Goal: Task Accomplishment & Management: Manage account settings

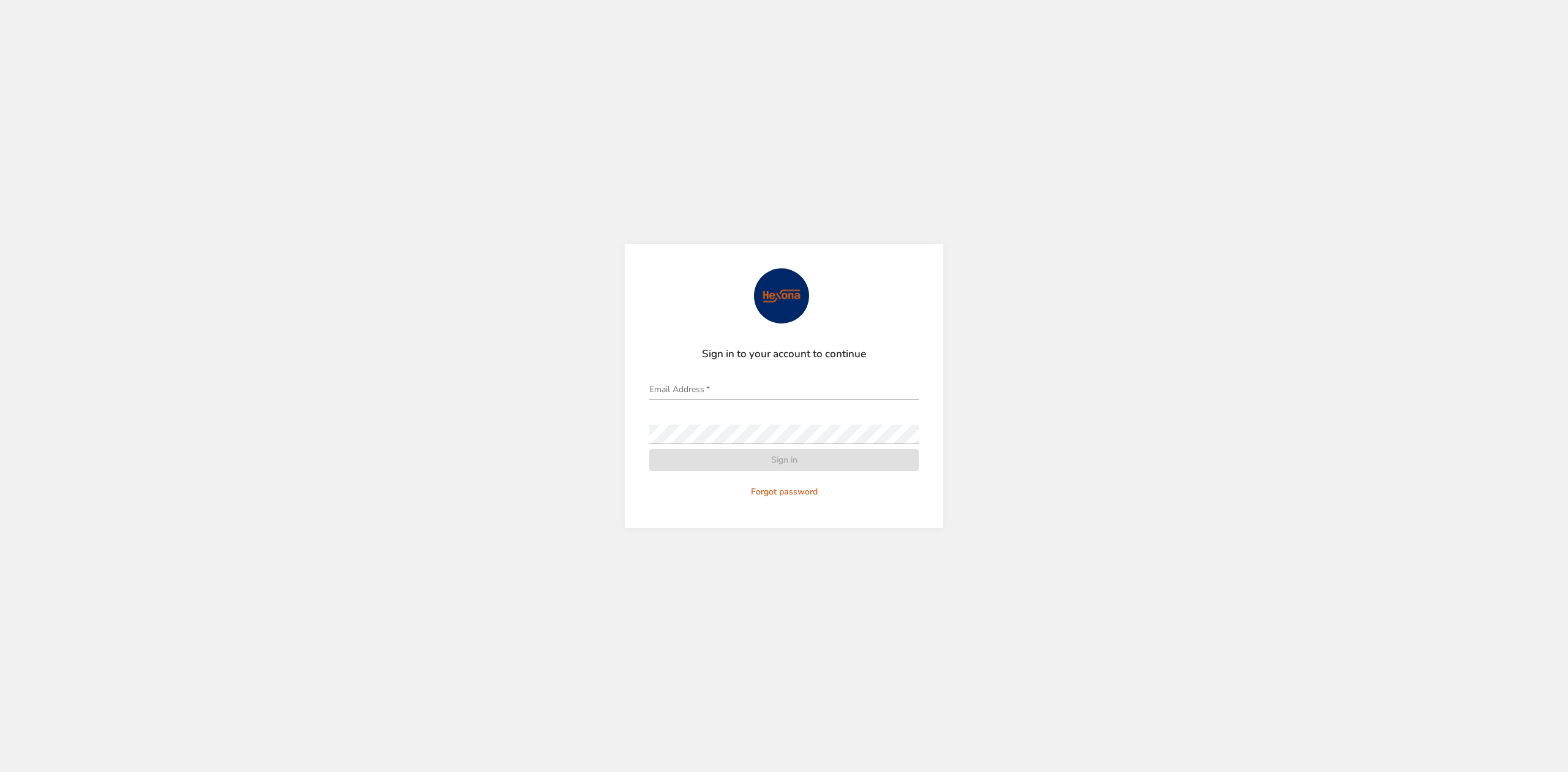
click at [717, 385] on input "Email Address   *" at bounding box center [784, 391] width 270 height 20
type input "**********"
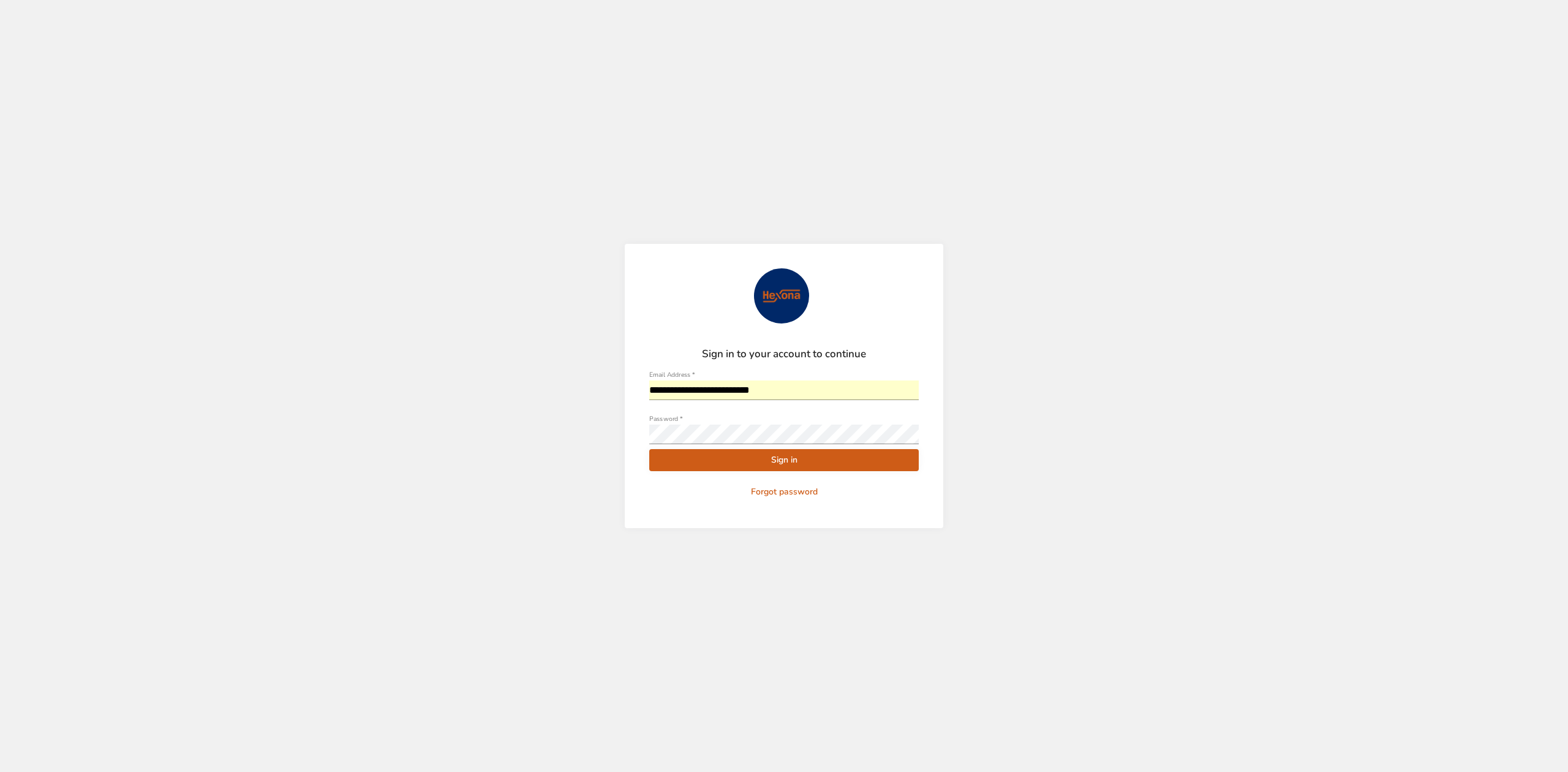
click at [826, 455] on span "Sign in" at bounding box center [784, 460] width 250 height 15
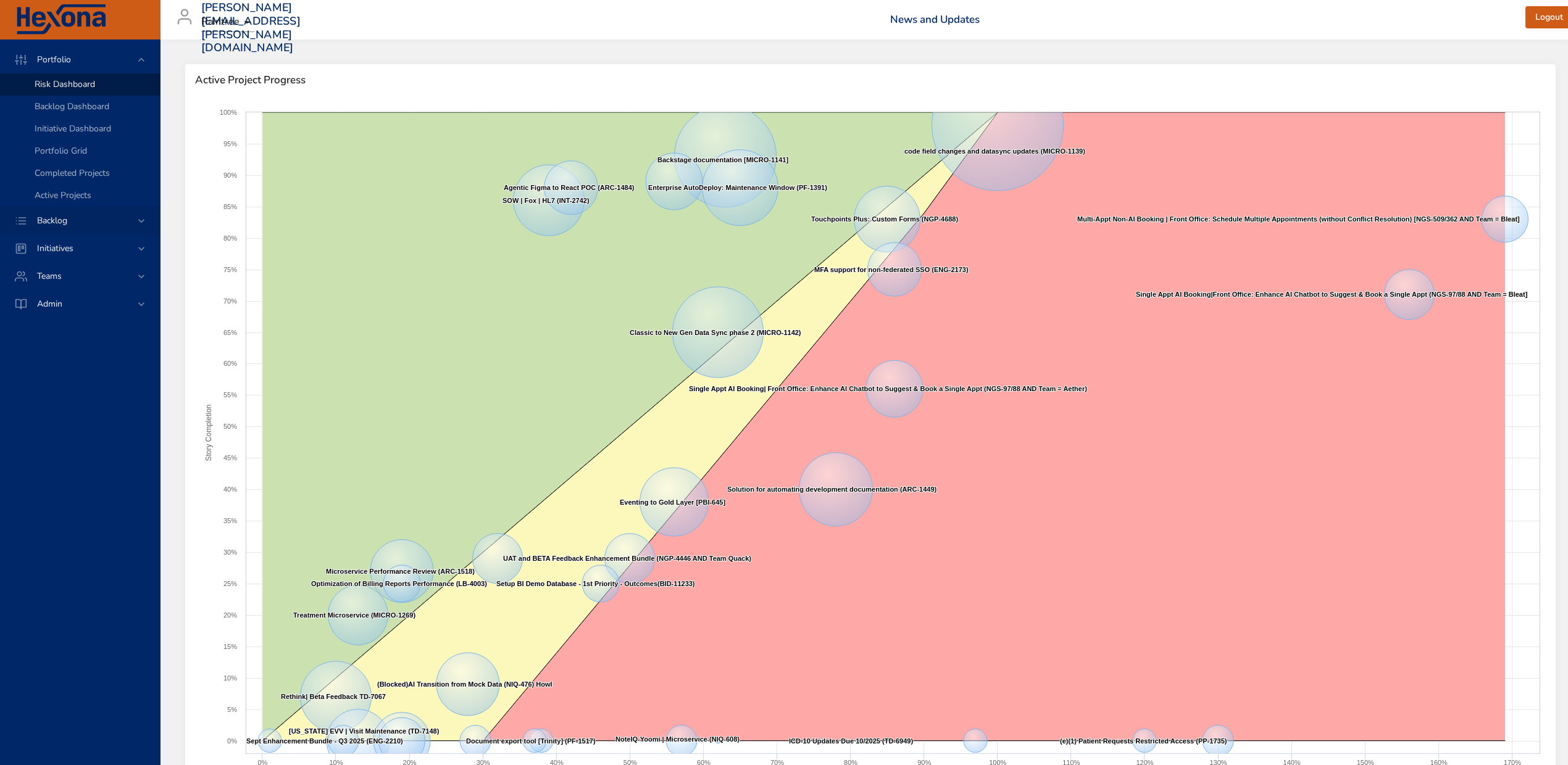
click at [51, 215] on span "Backlog" at bounding box center [52, 220] width 50 height 12
click at [65, 109] on span "Backlog Details" at bounding box center [64, 112] width 59 height 12
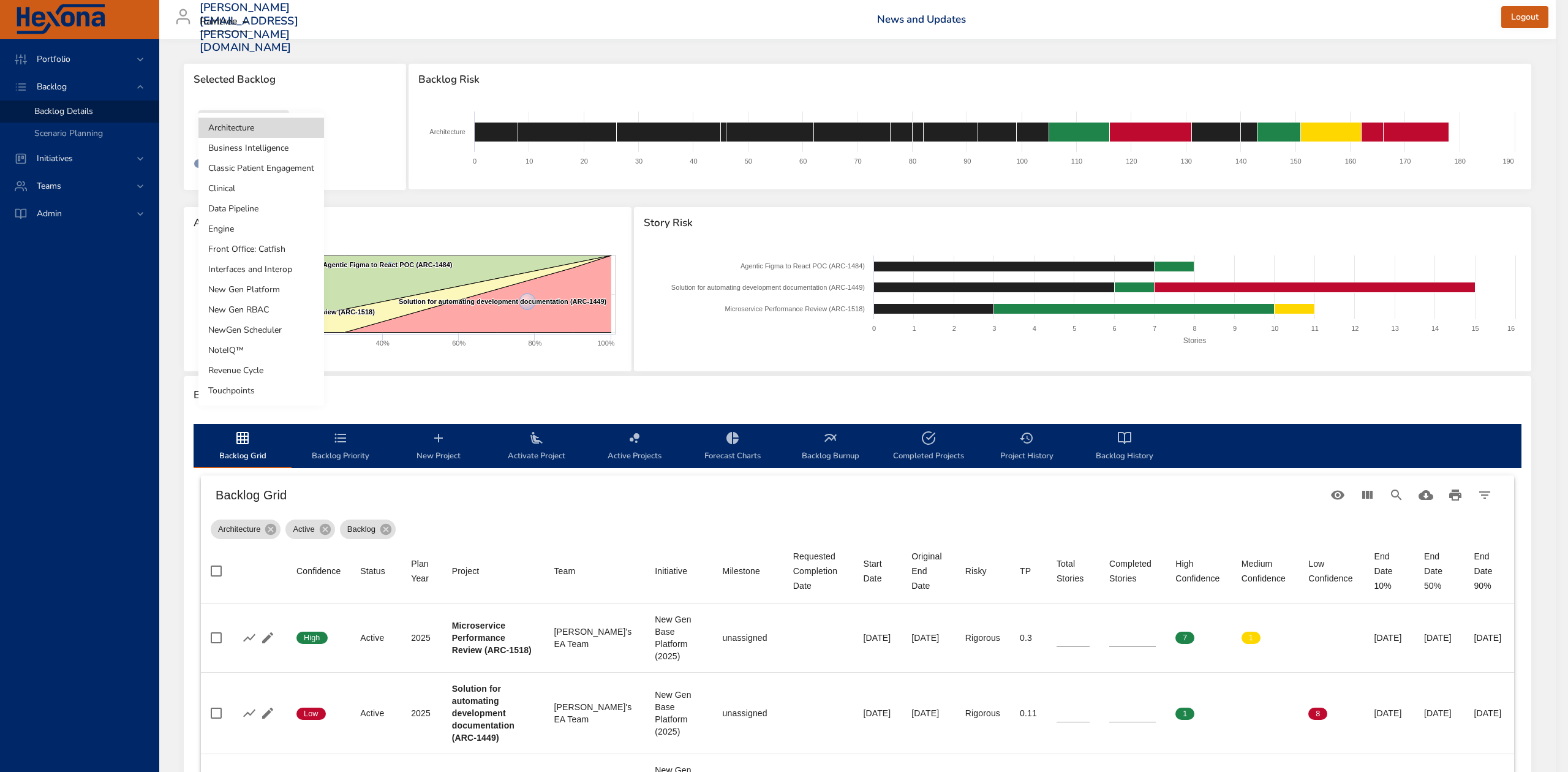
click at [281, 123] on body "Portfolio Backlog Backlog Details Scenario Planning Initiatives Teams Admin [PE…" at bounding box center [784, 386] width 1568 height 772
click at [244, 391] on li "Touchpoints" at bounding box center [261, 391] width 125 height 20
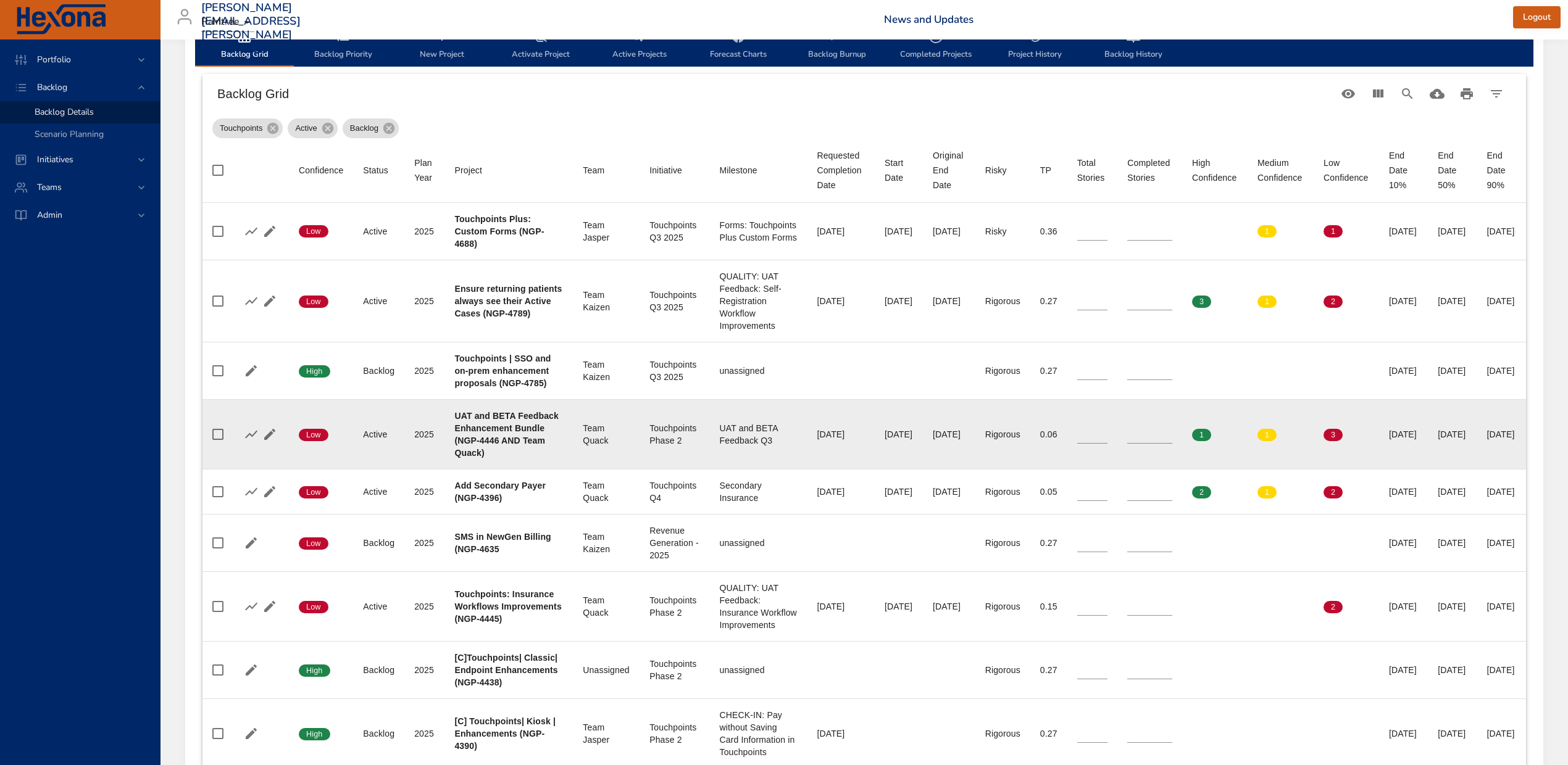
scroll to position [411, 0]
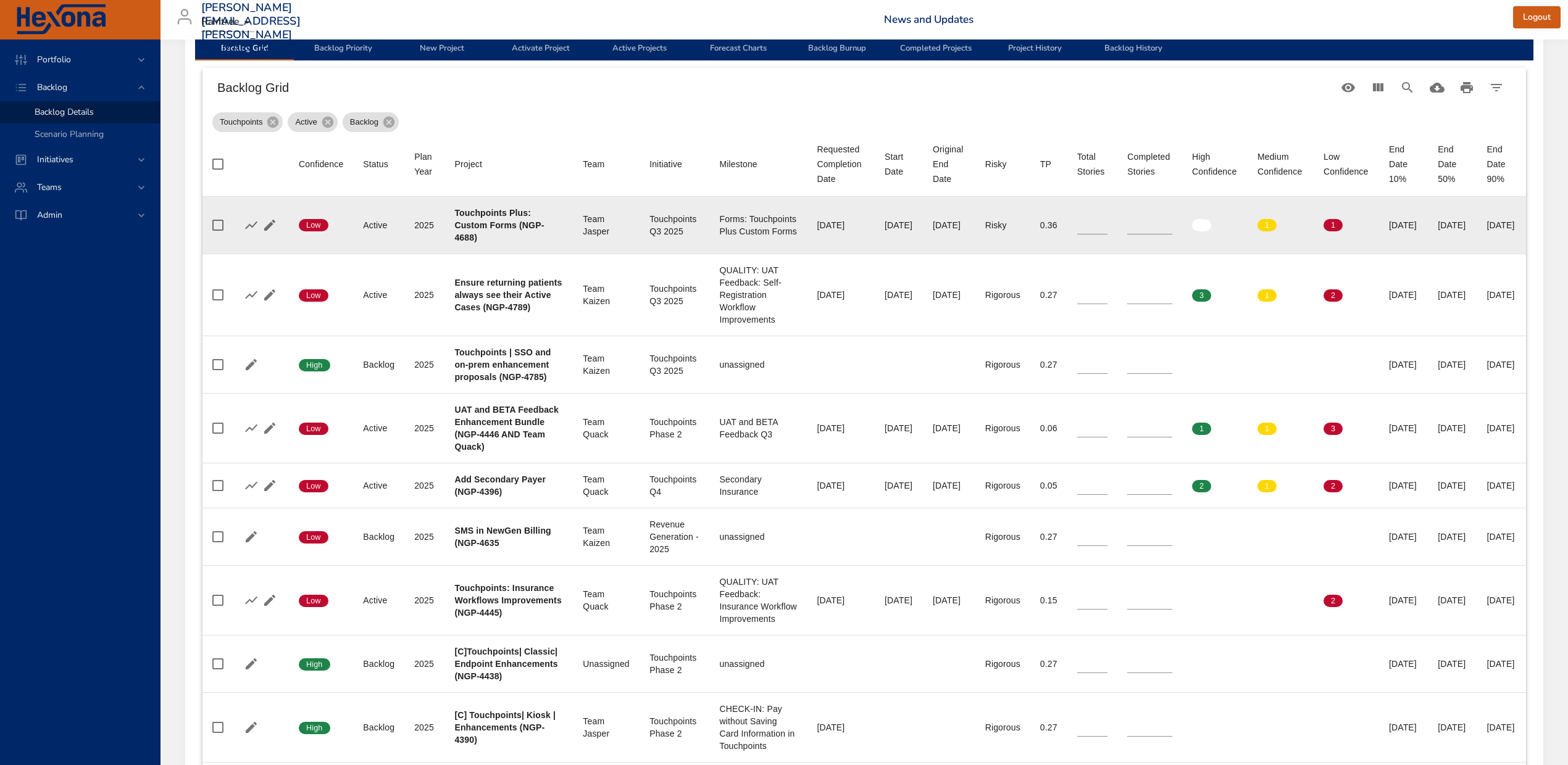
type input "*"
click at [1159, 228] on input "*" at bounding box center [1150, 225] width 45 height 18
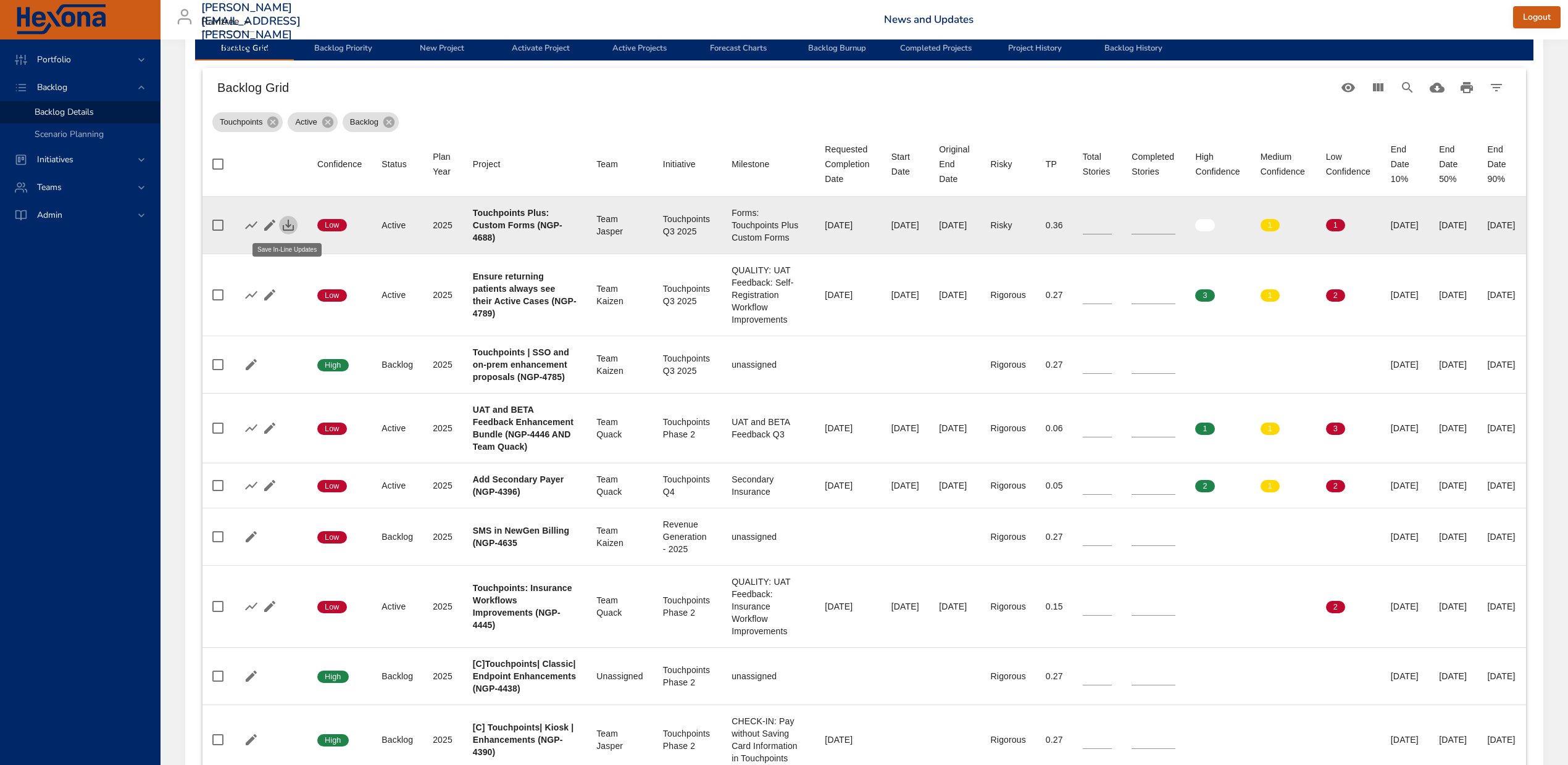
click at [290, 222] on icon "button" at bounding box center [288, 225] width 15 height 15
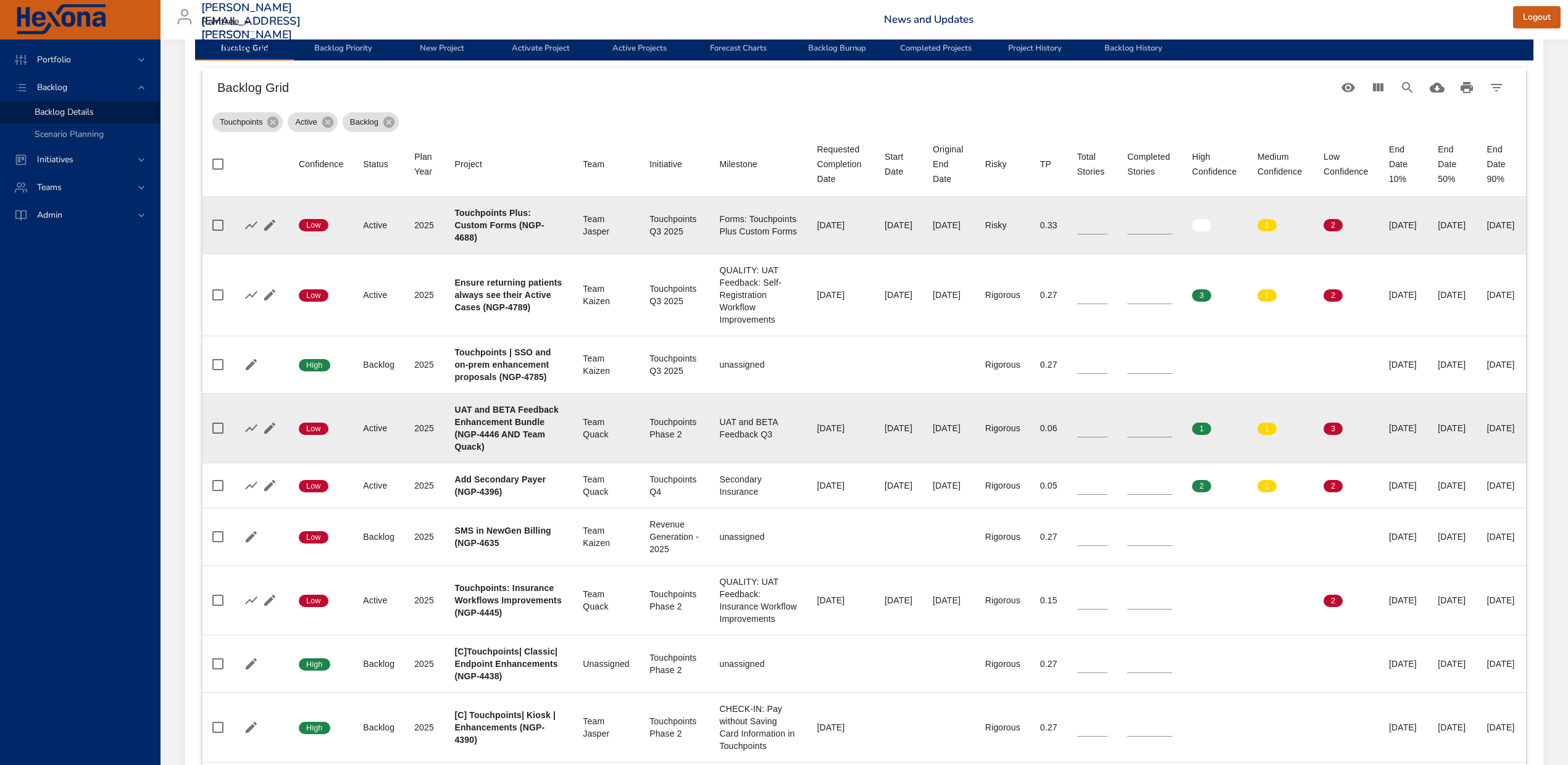
type input "*"
click at [1159, 430] on input "*" at bounding box center [1150, 428] width 45 height 18
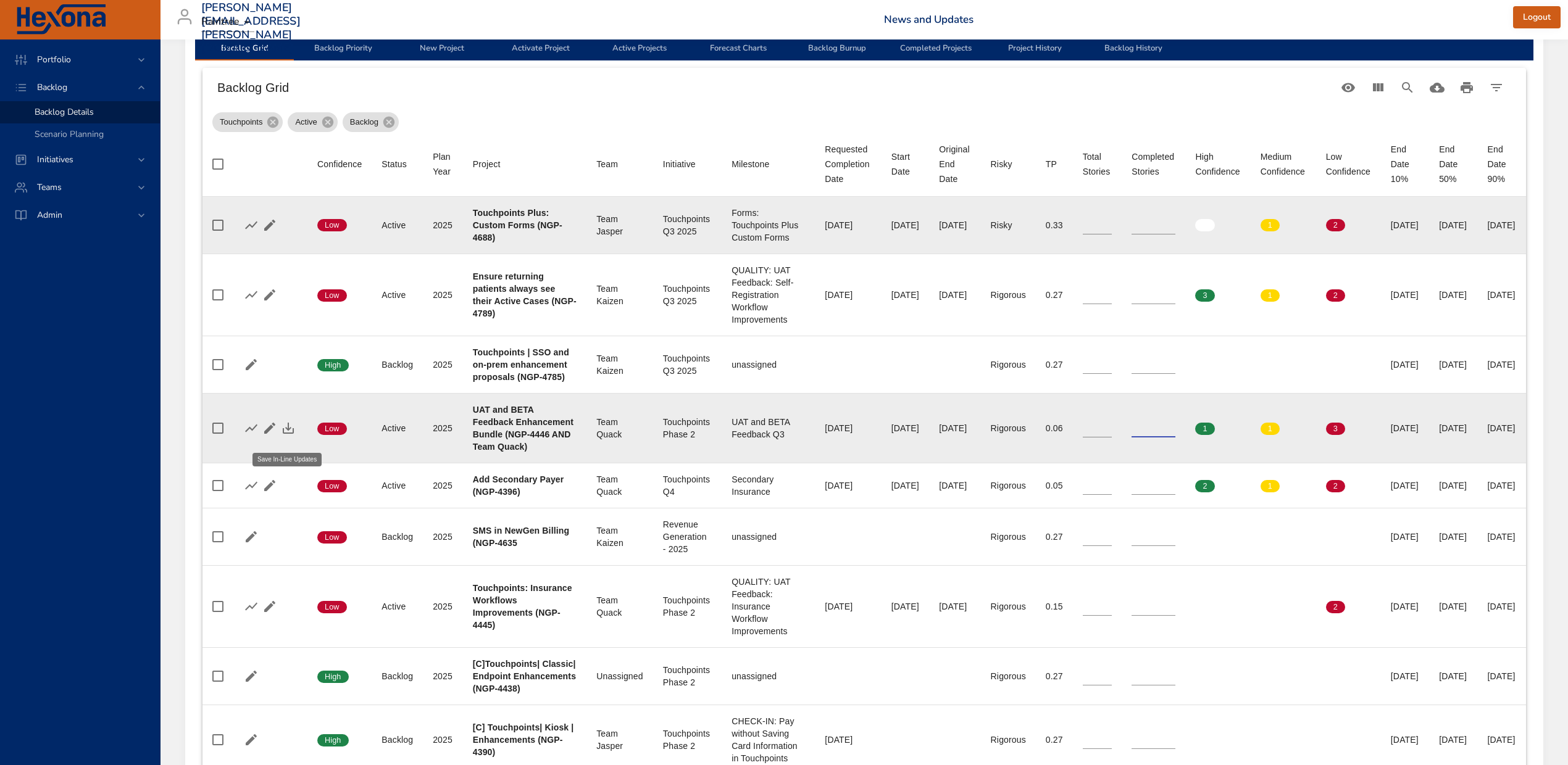
click at [288, 433] on icon "button" at bounding box center [288, 428] width 15 height 15
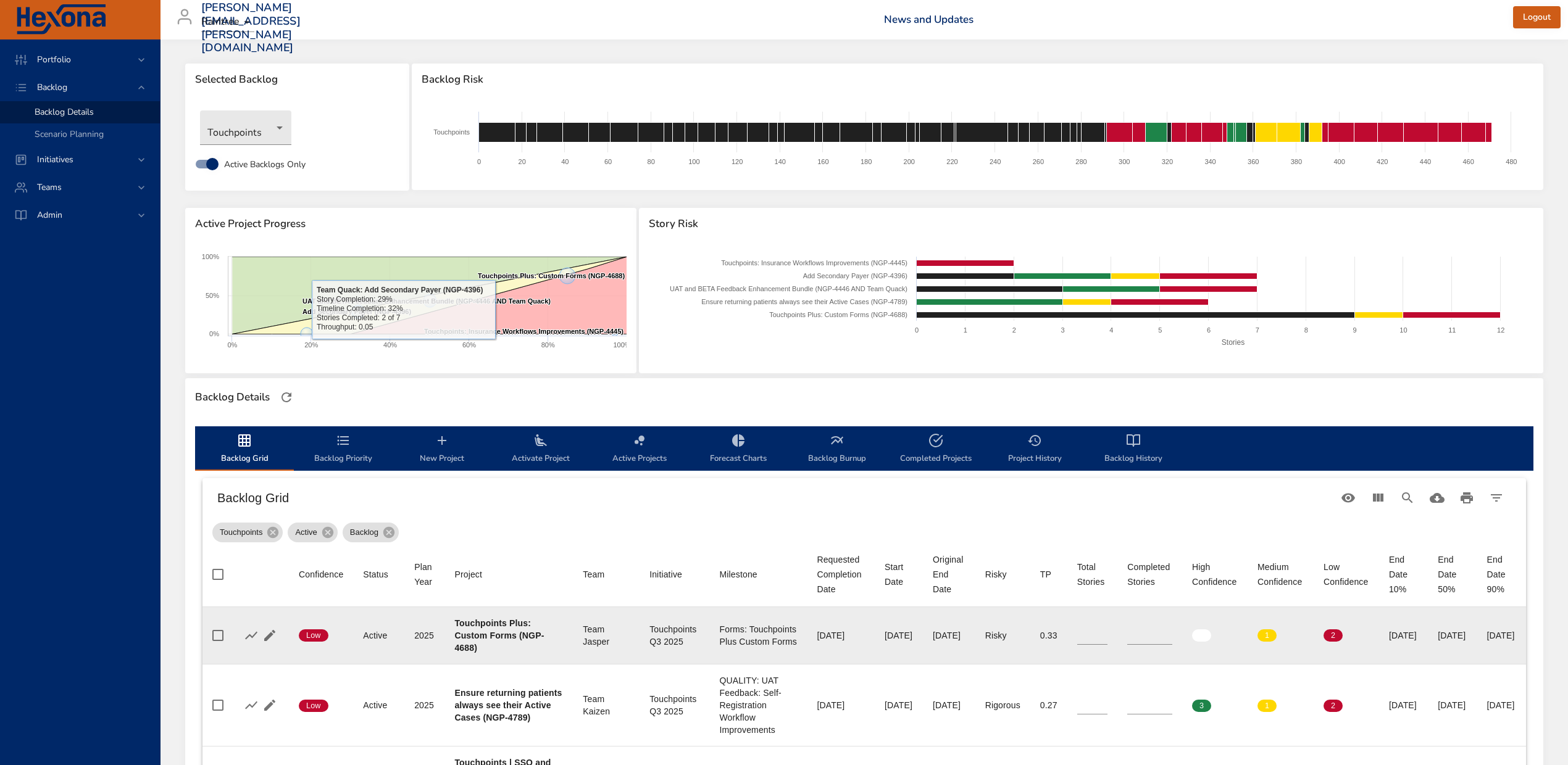
scroll to position [0, 0]
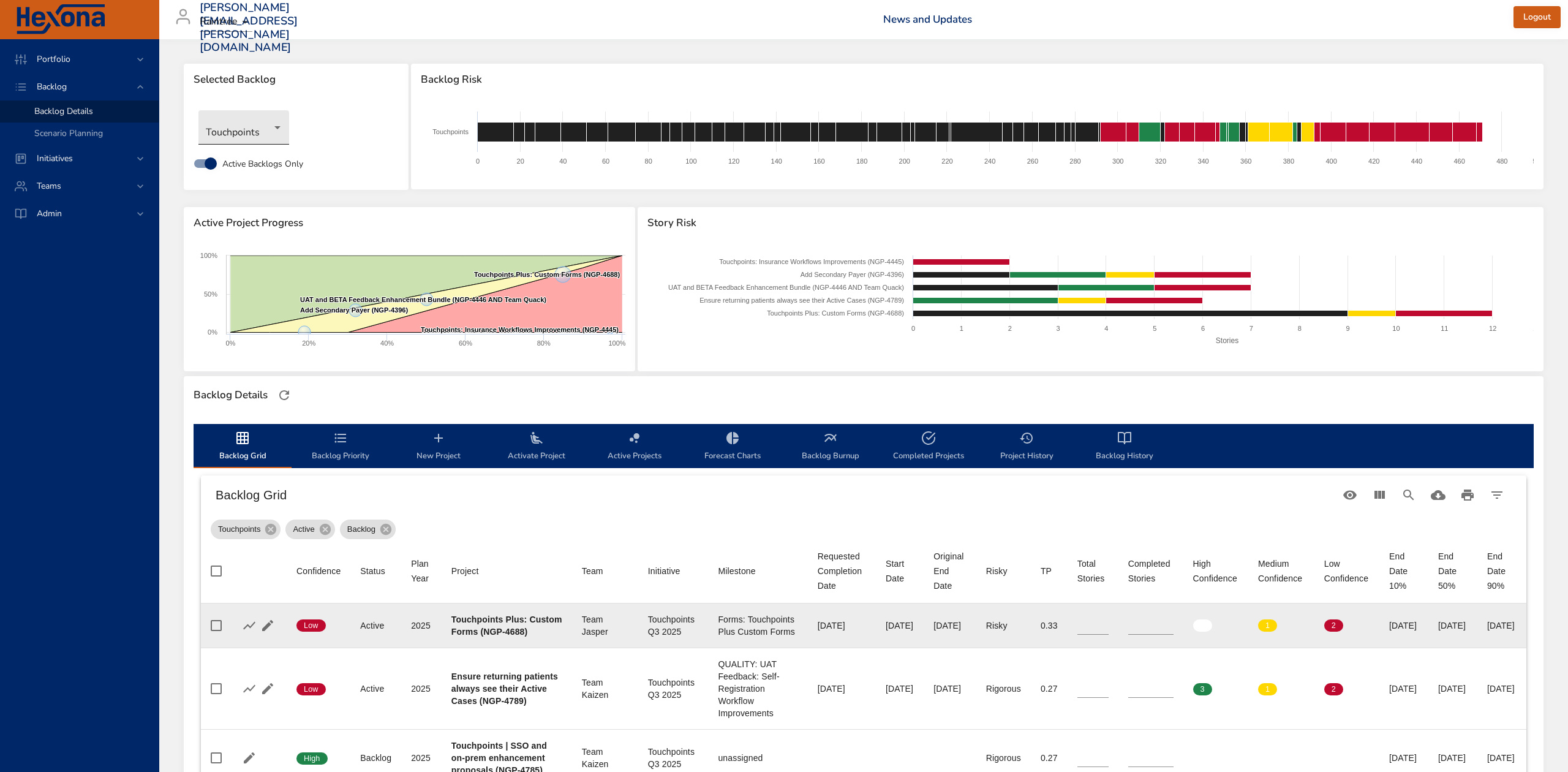
click at [243, 135] on body "Portfolio Backlog Backlog Details Scenario Planning Initiatives Teams Admin [PE…" at bounding box center [784, 386] width 1568 height 772
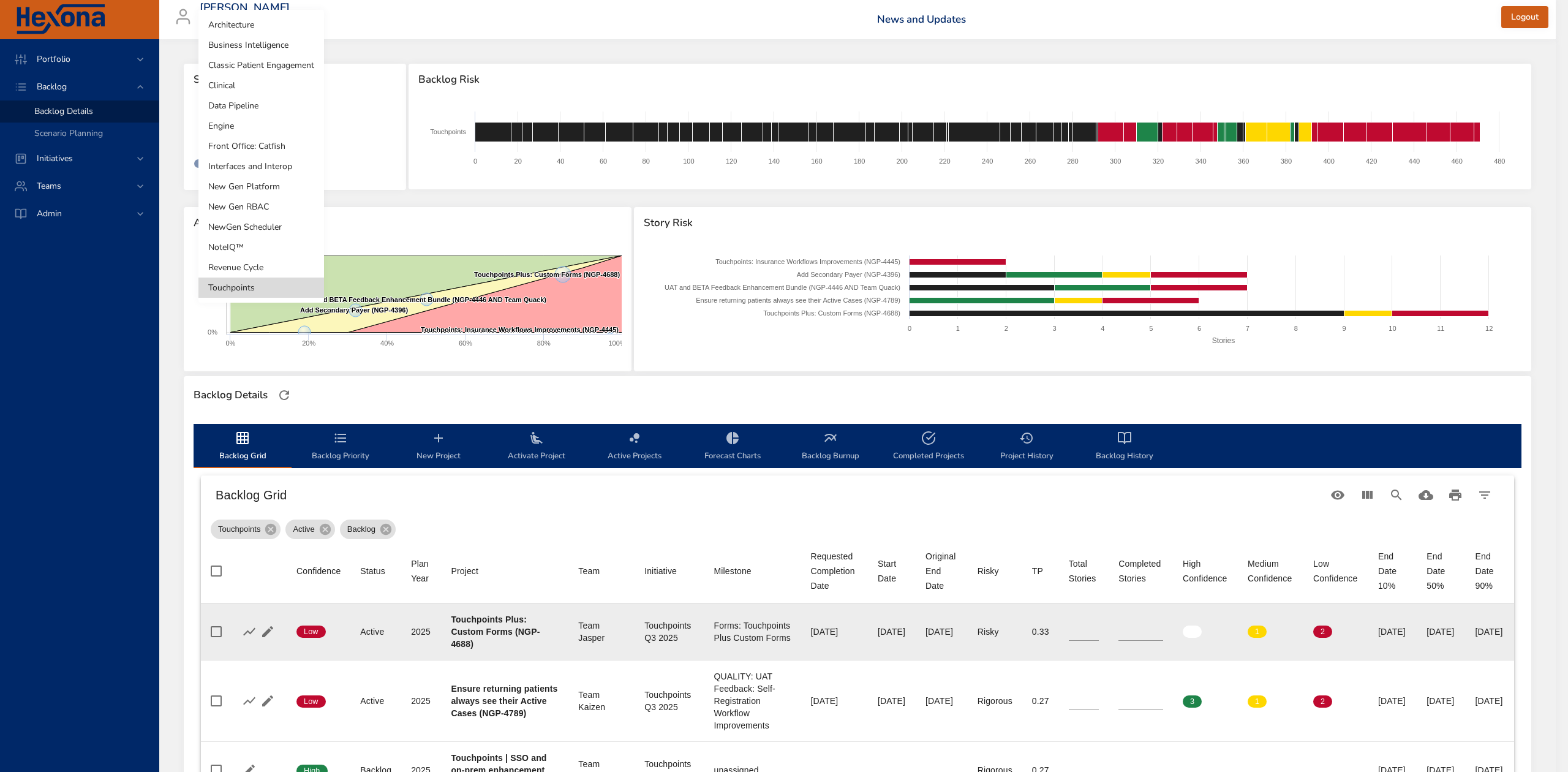
click at [231, 266] on li "Revenue Cycle" at bounding box center [261, 267] width 125 height 20
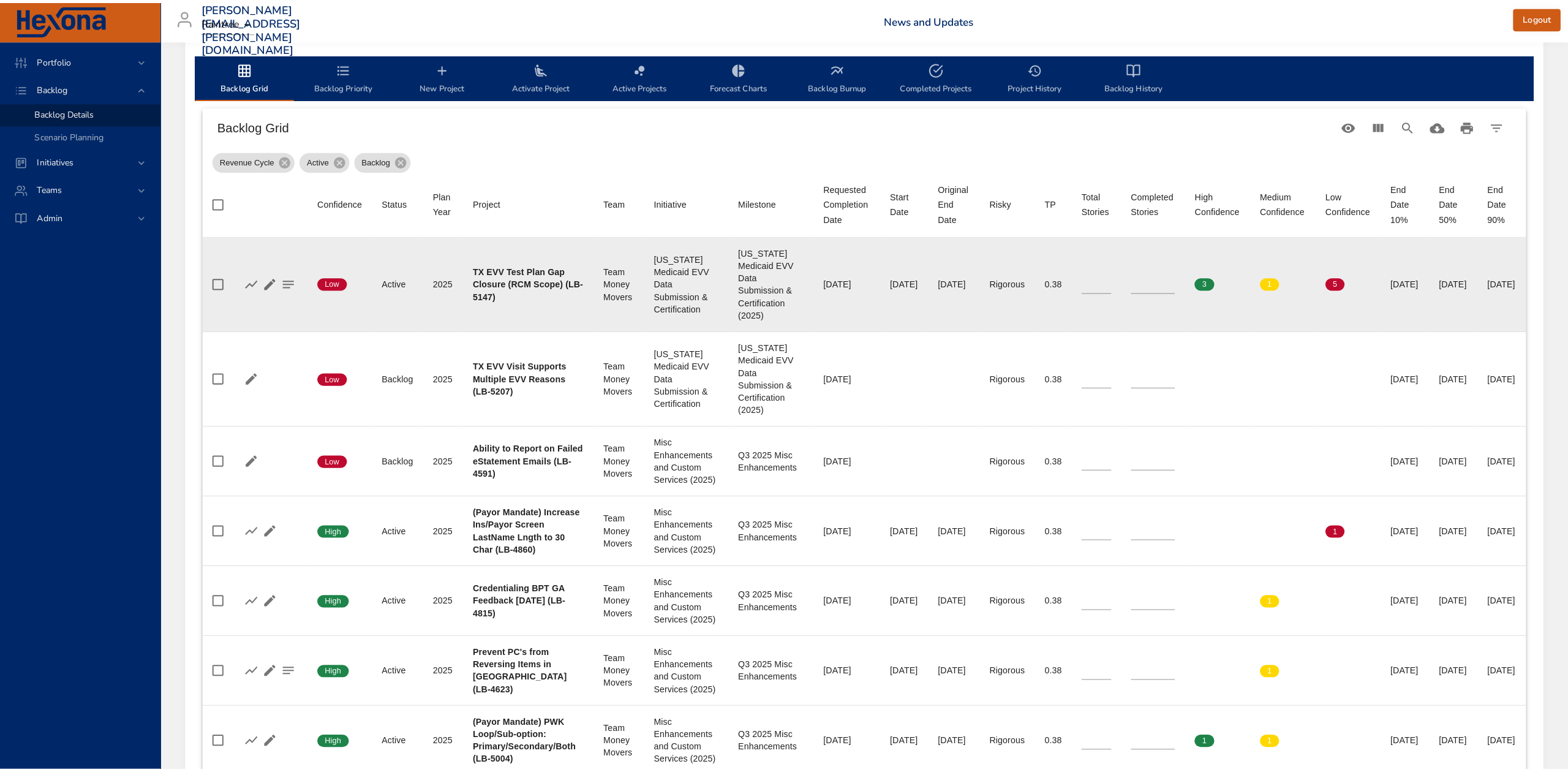
scroll to position [408, 0]
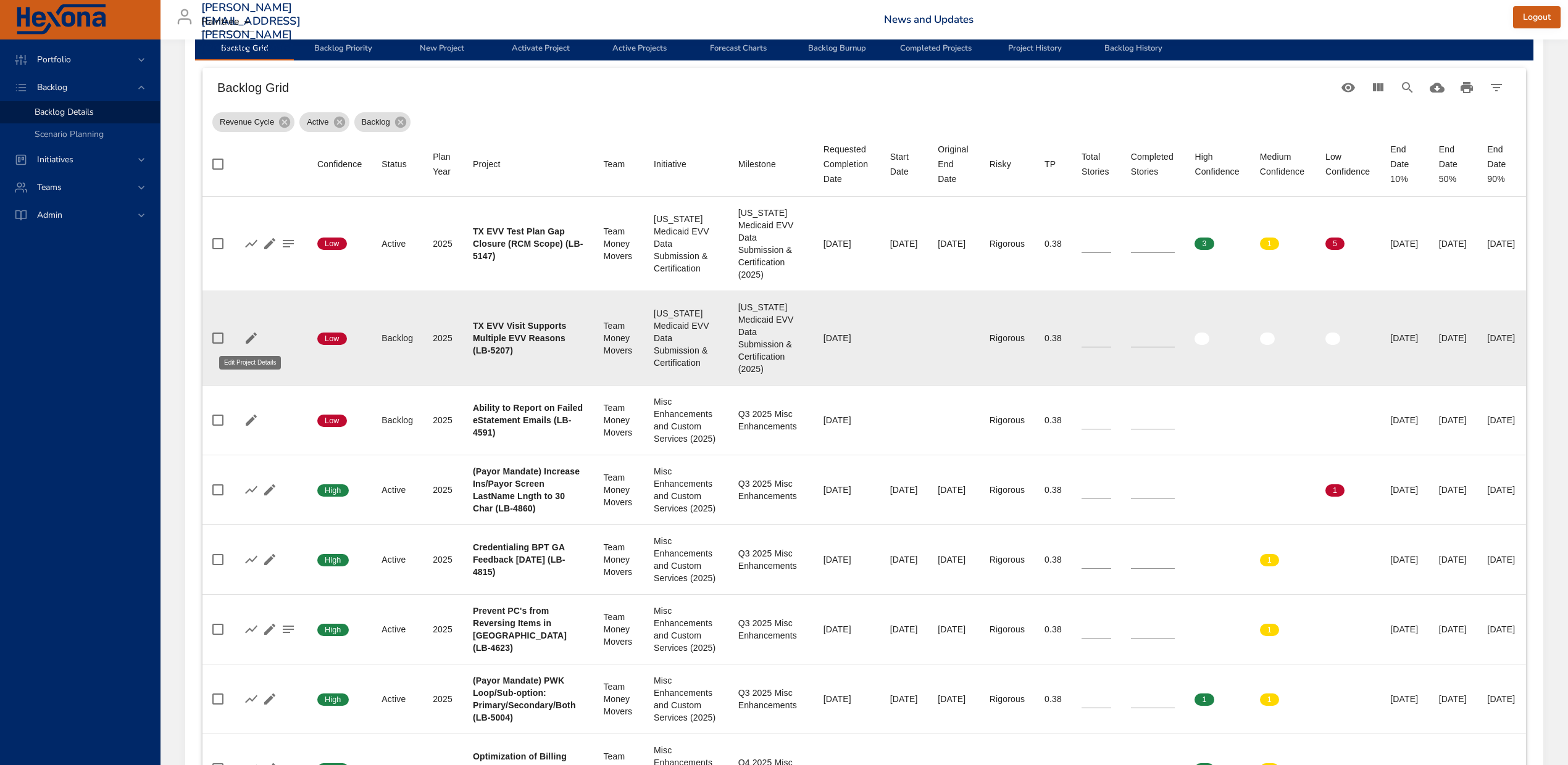
click at [247, 334] on icon "button" at bounding box center [251, 338] width 15 height 15
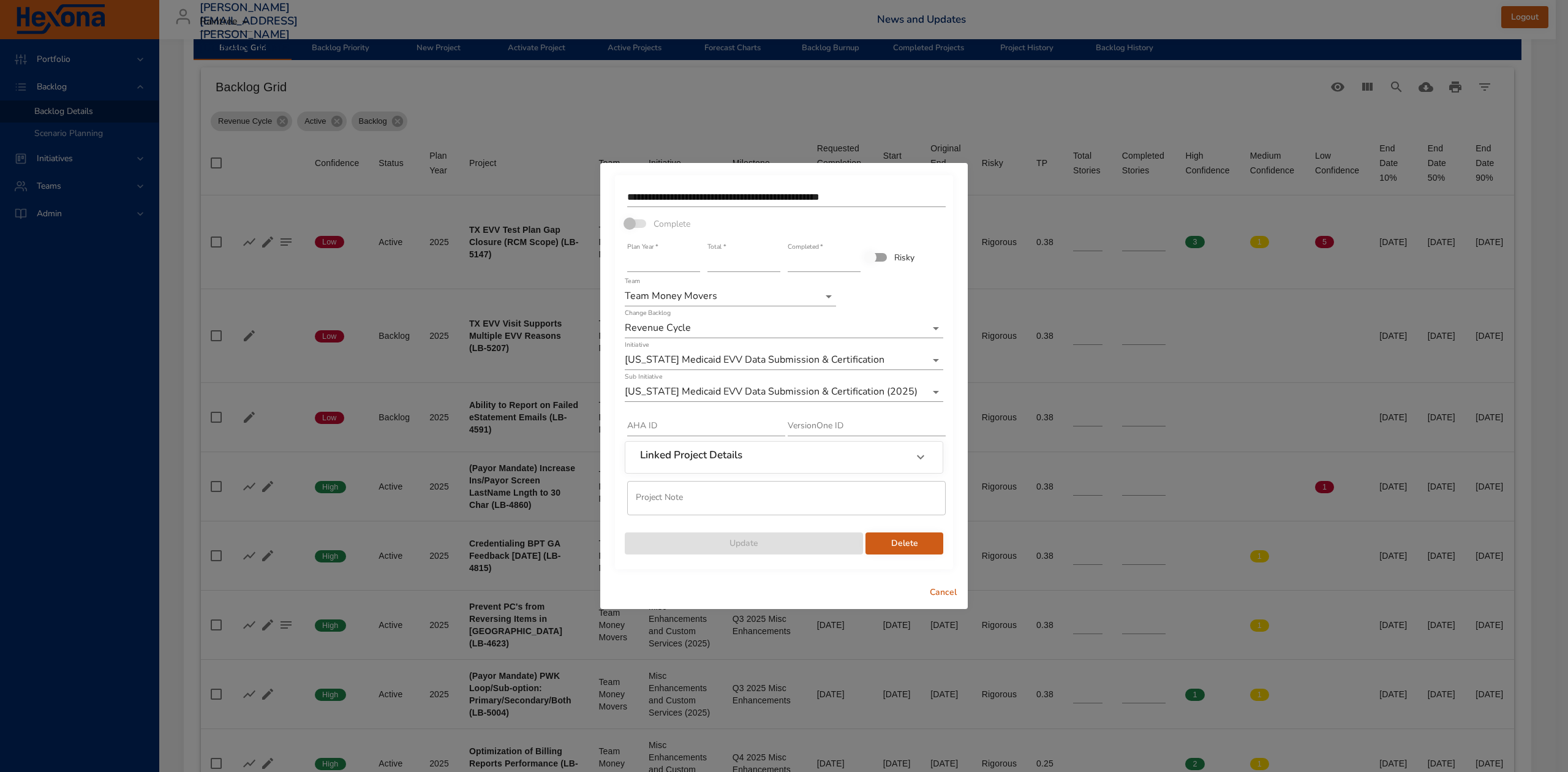
click at [874, 192] on input "**********" at bounding box center [787, 197] width 319 height 20
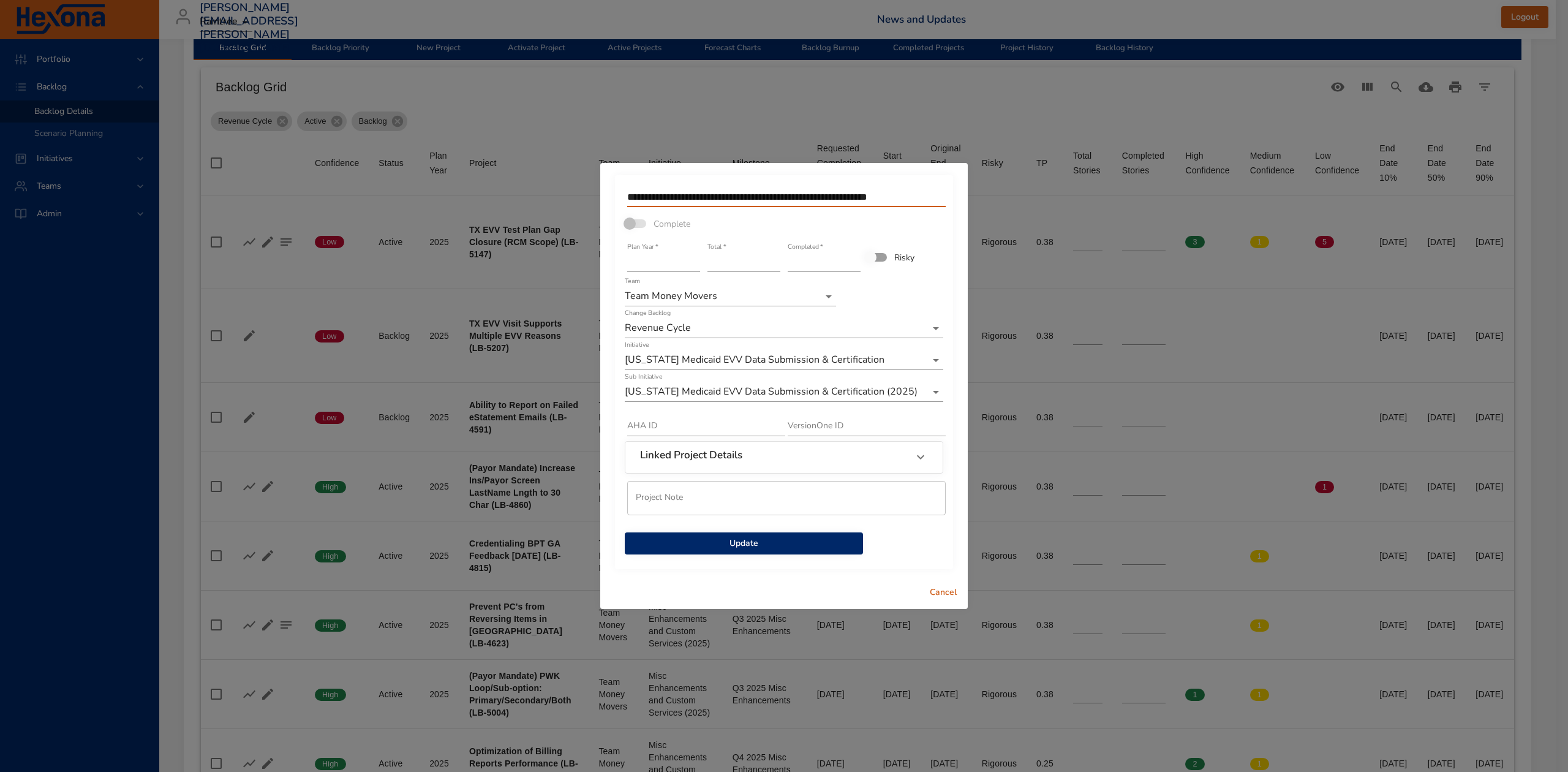
type input "**********"
click at [716, 539] on span "Update" at bounding box center [744, 543] width 219 height 15
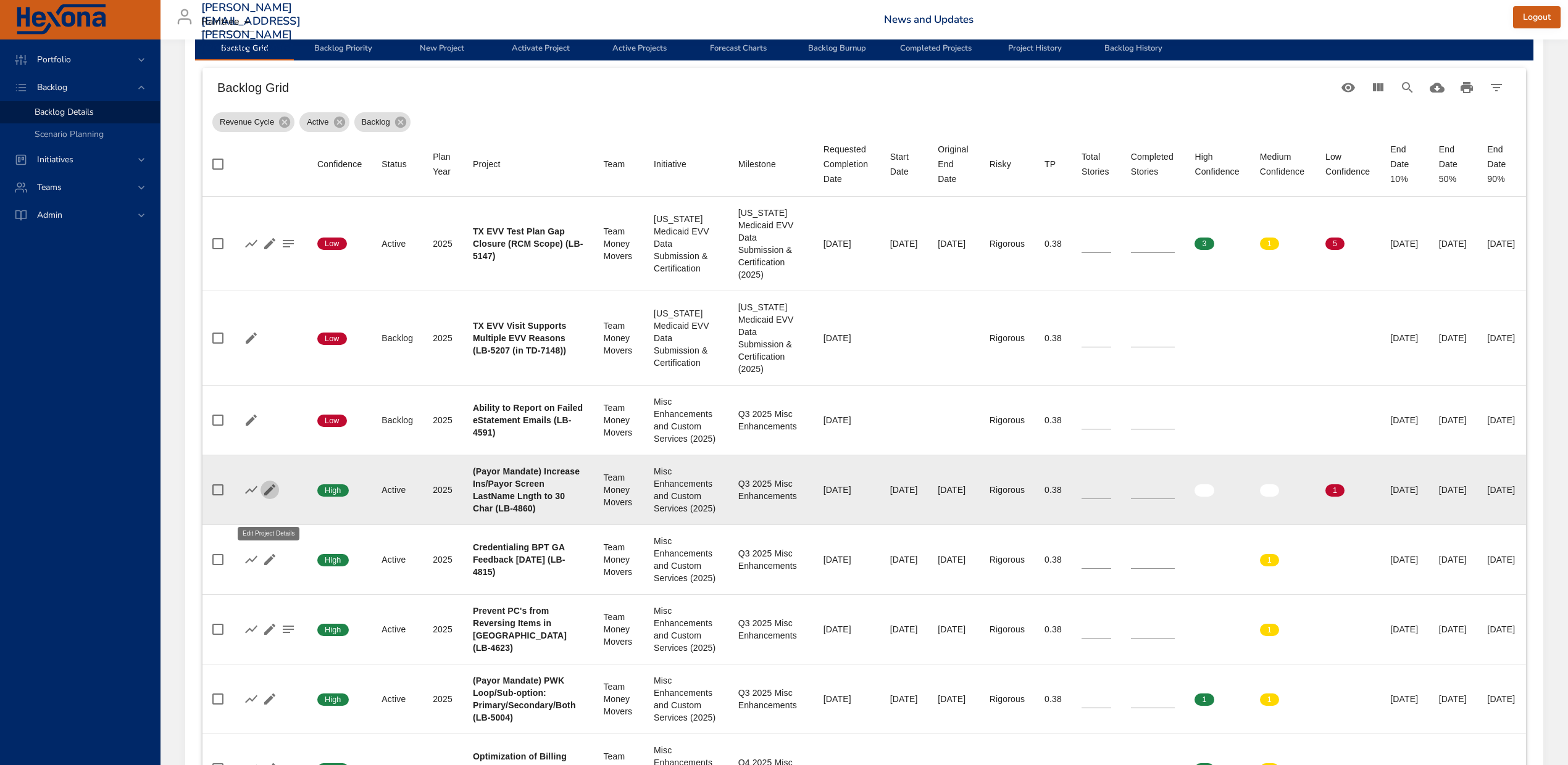
click at [267, 495] on icon "button" at bounding box center [269, 489] width 11 height 11
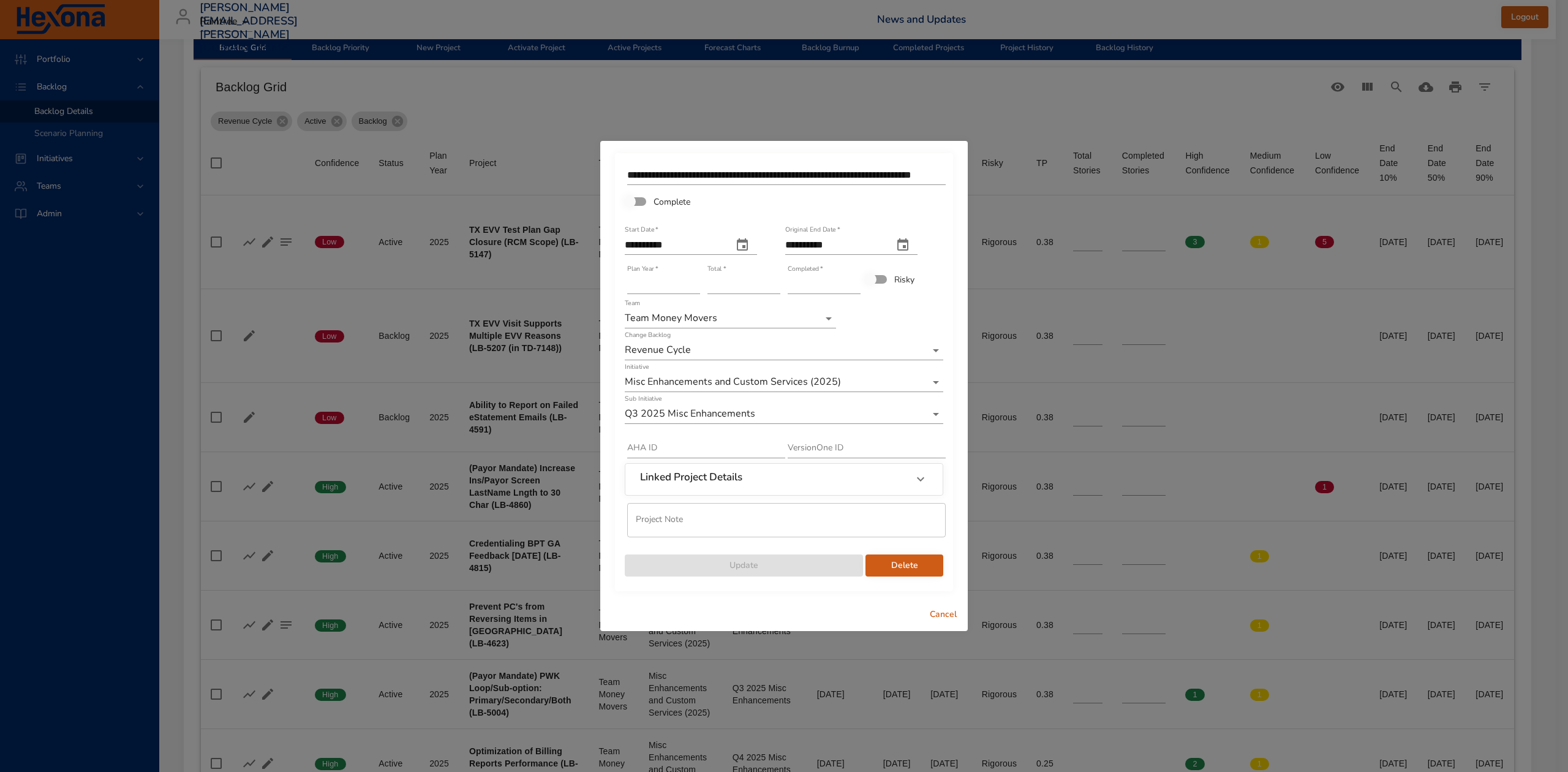
click at [929, 173] on input "**********" at bounding box center [787, 175] width 319 height 20
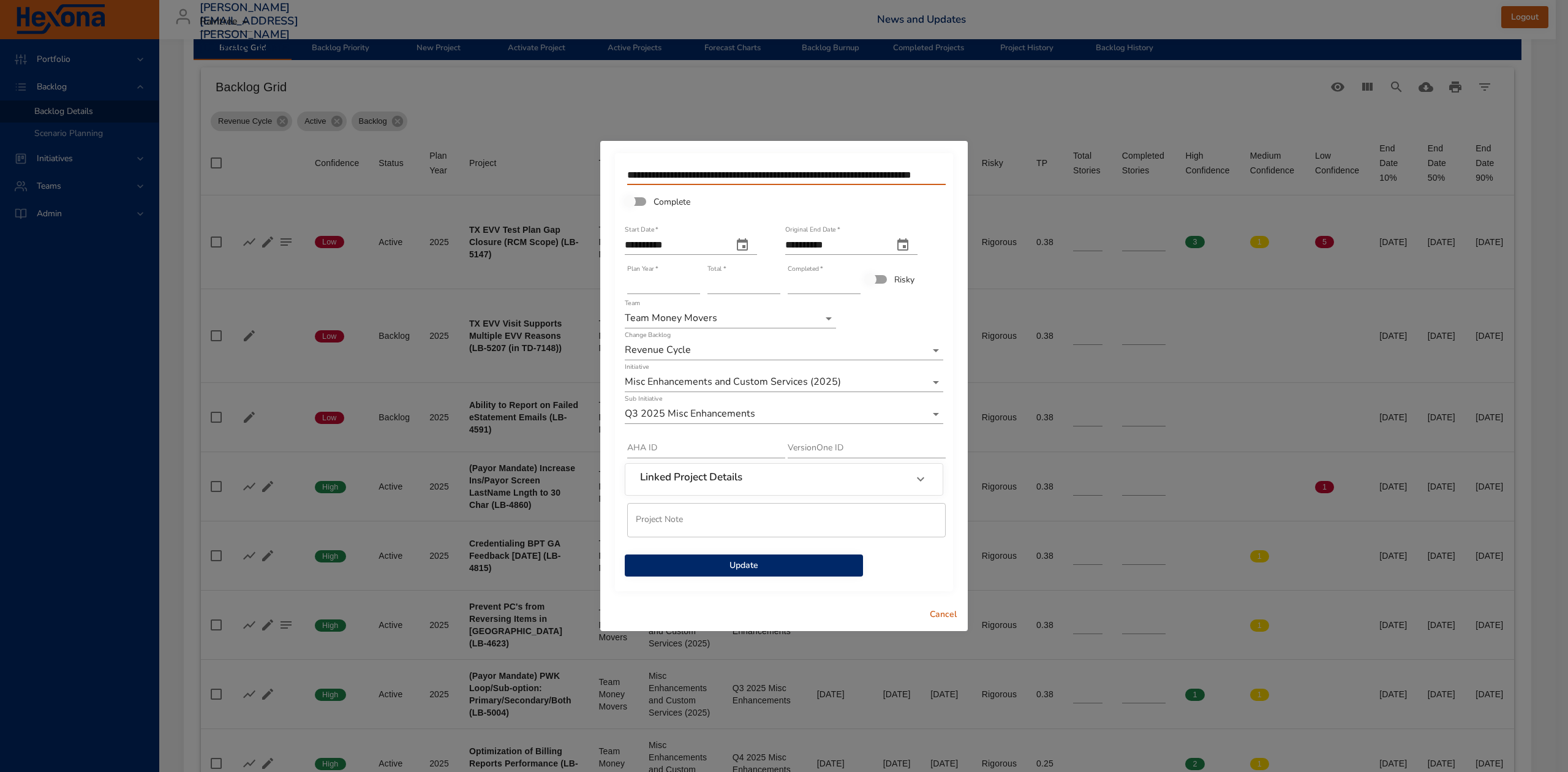
scroll to position [0, 38]
type input "**********"
click at [806, 558] on span "Update" at bounding box center [744, 566] width 219 height 15
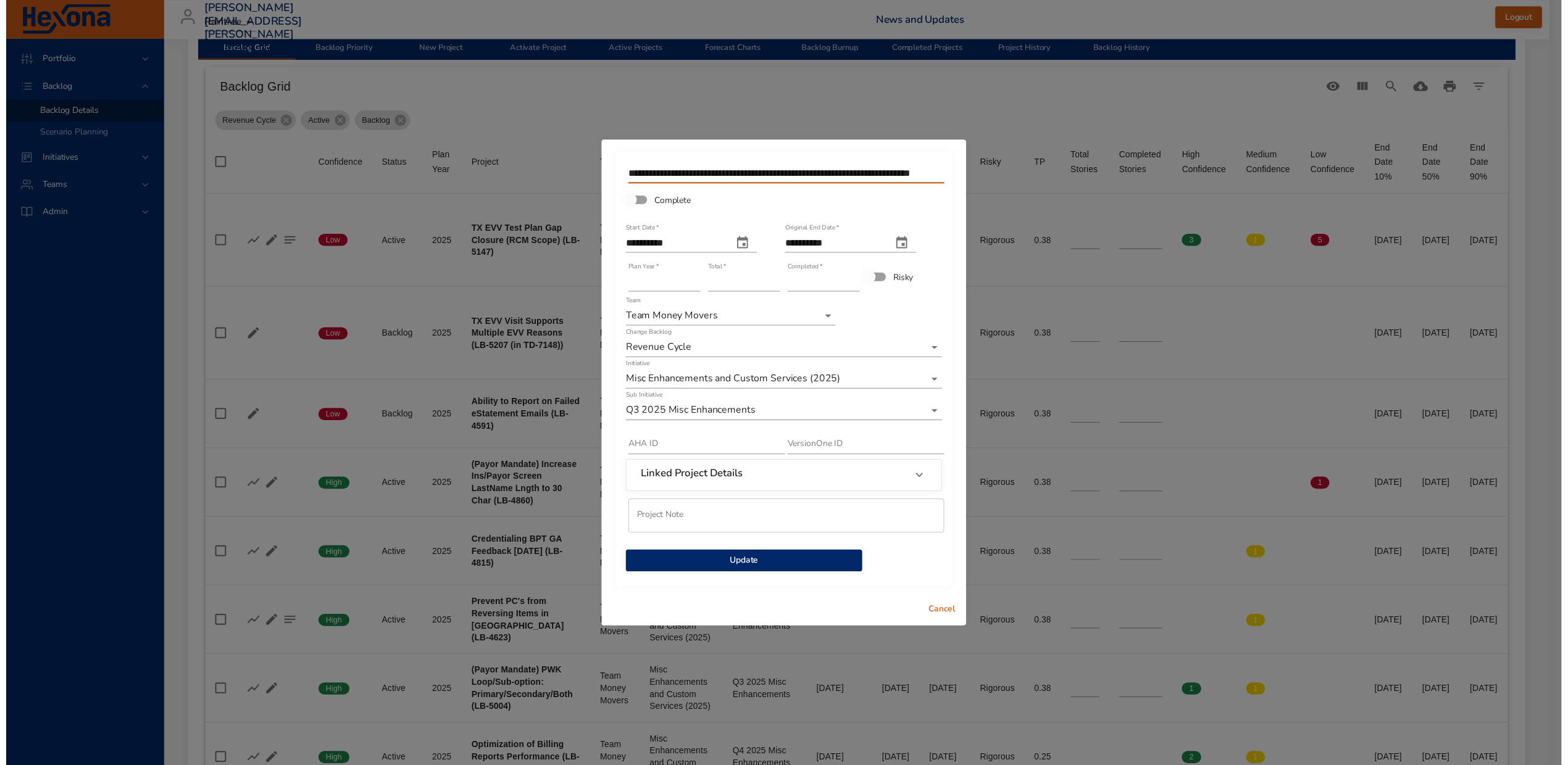
scroll to position [0, 0]
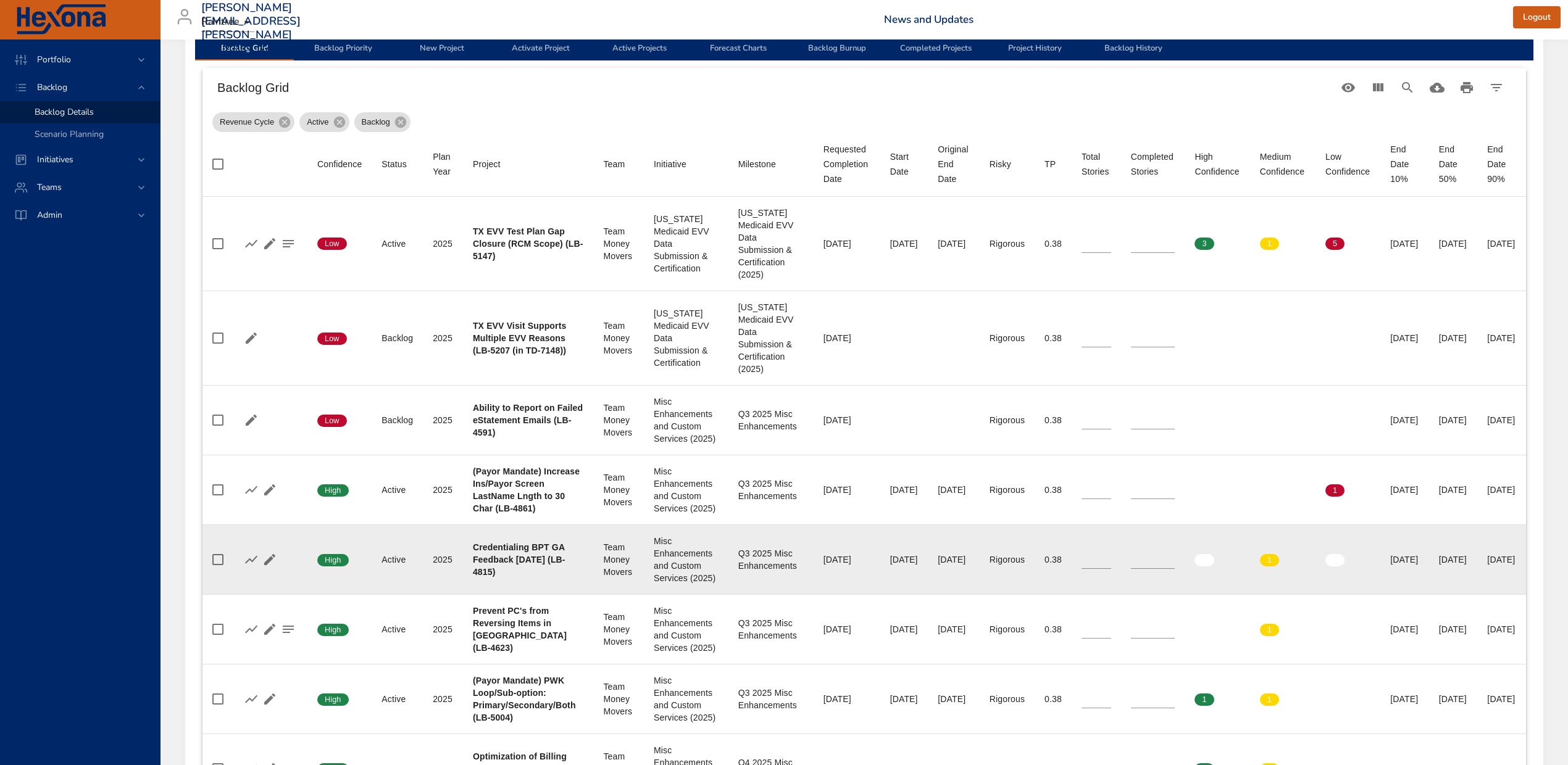
type input "*"
click at [1107, 569] on input "*" at bounding box center [1096, 560] width 30 height 18
click at [285, 567] on icon "button" at bounding box center [288, 560] width 15 height 15
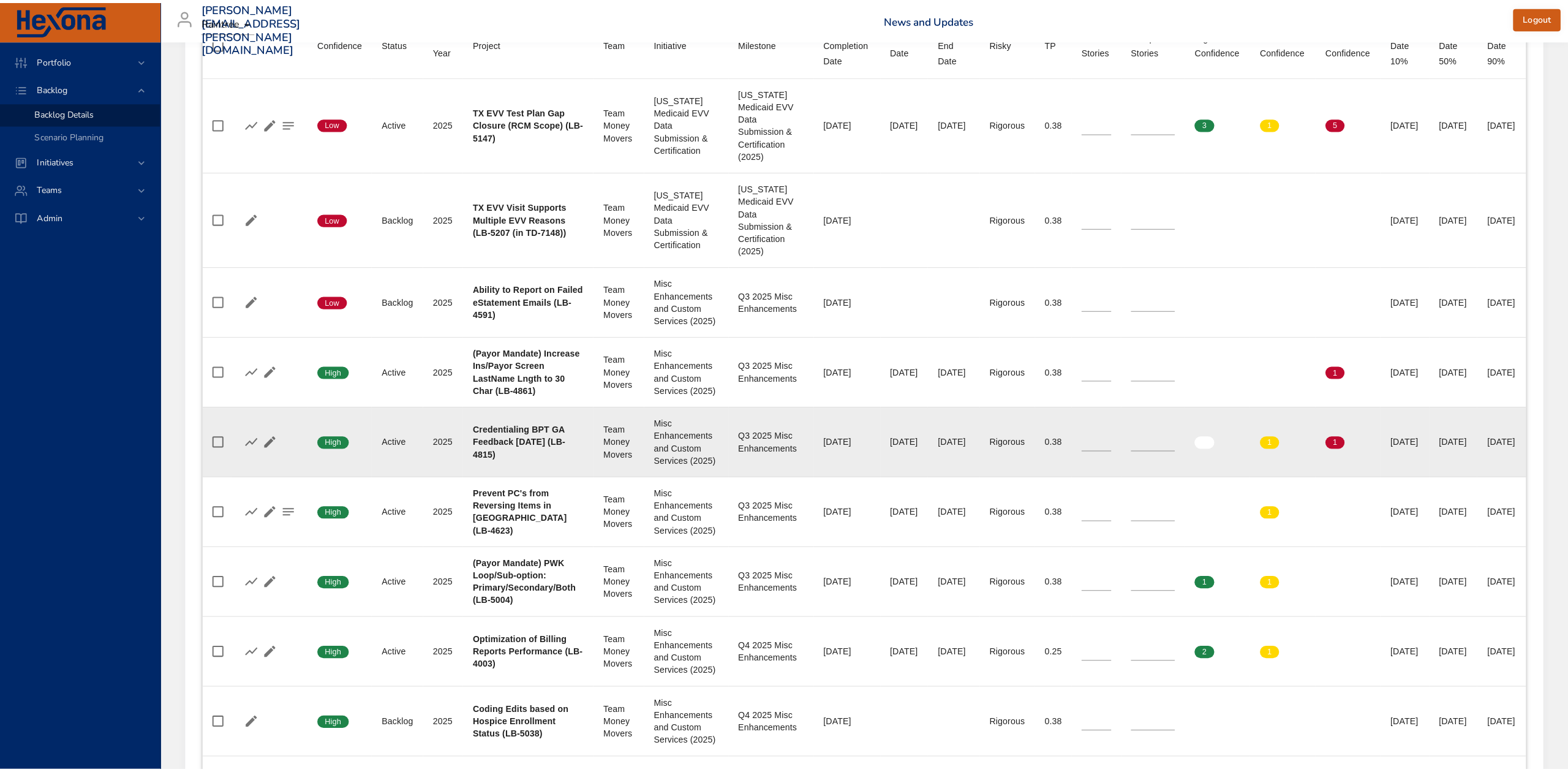
scroll to position [571, 0]
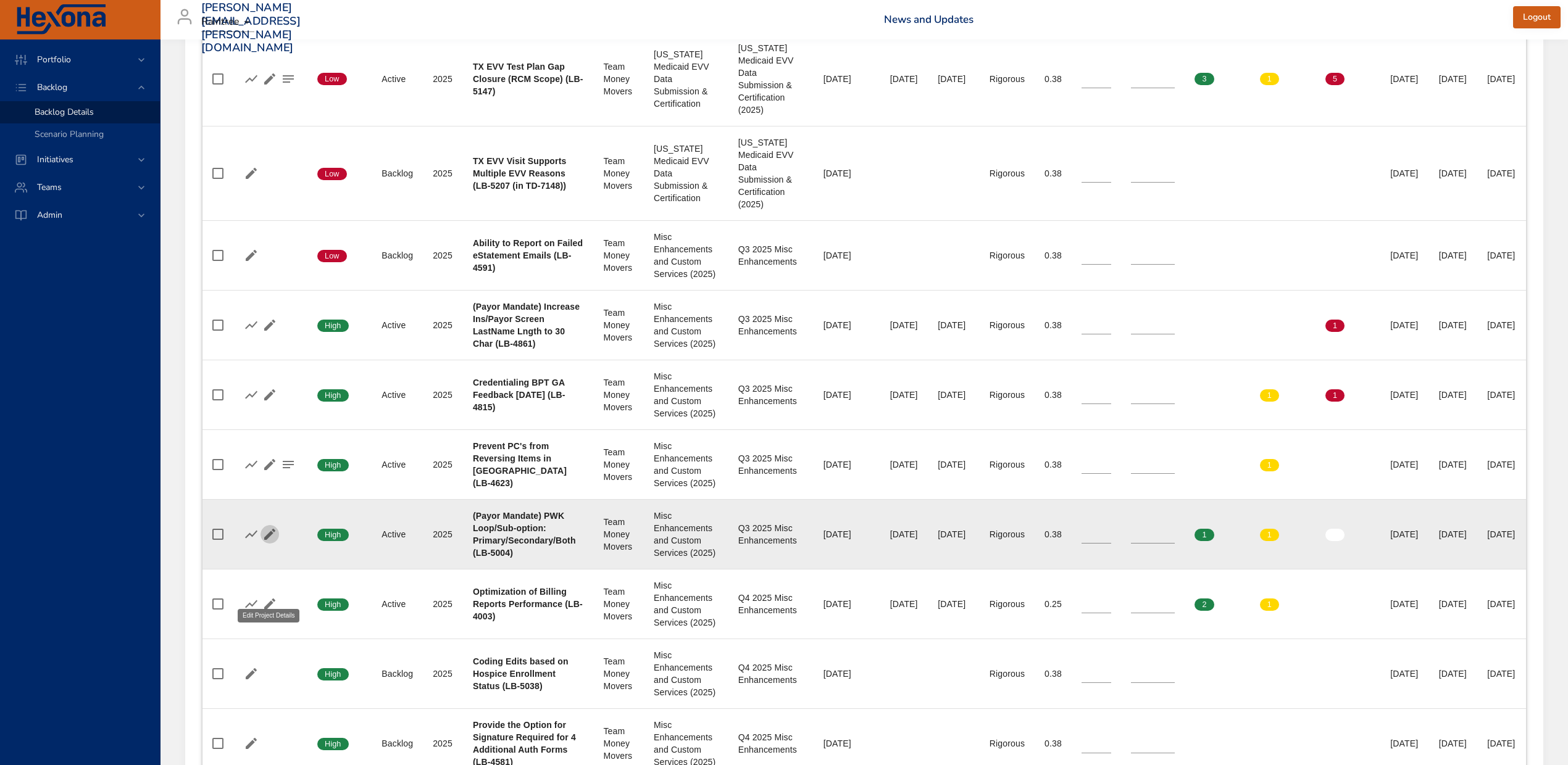
click at [268, 540] on icon "button" at bounding box center [269, 534] width 11 height 11
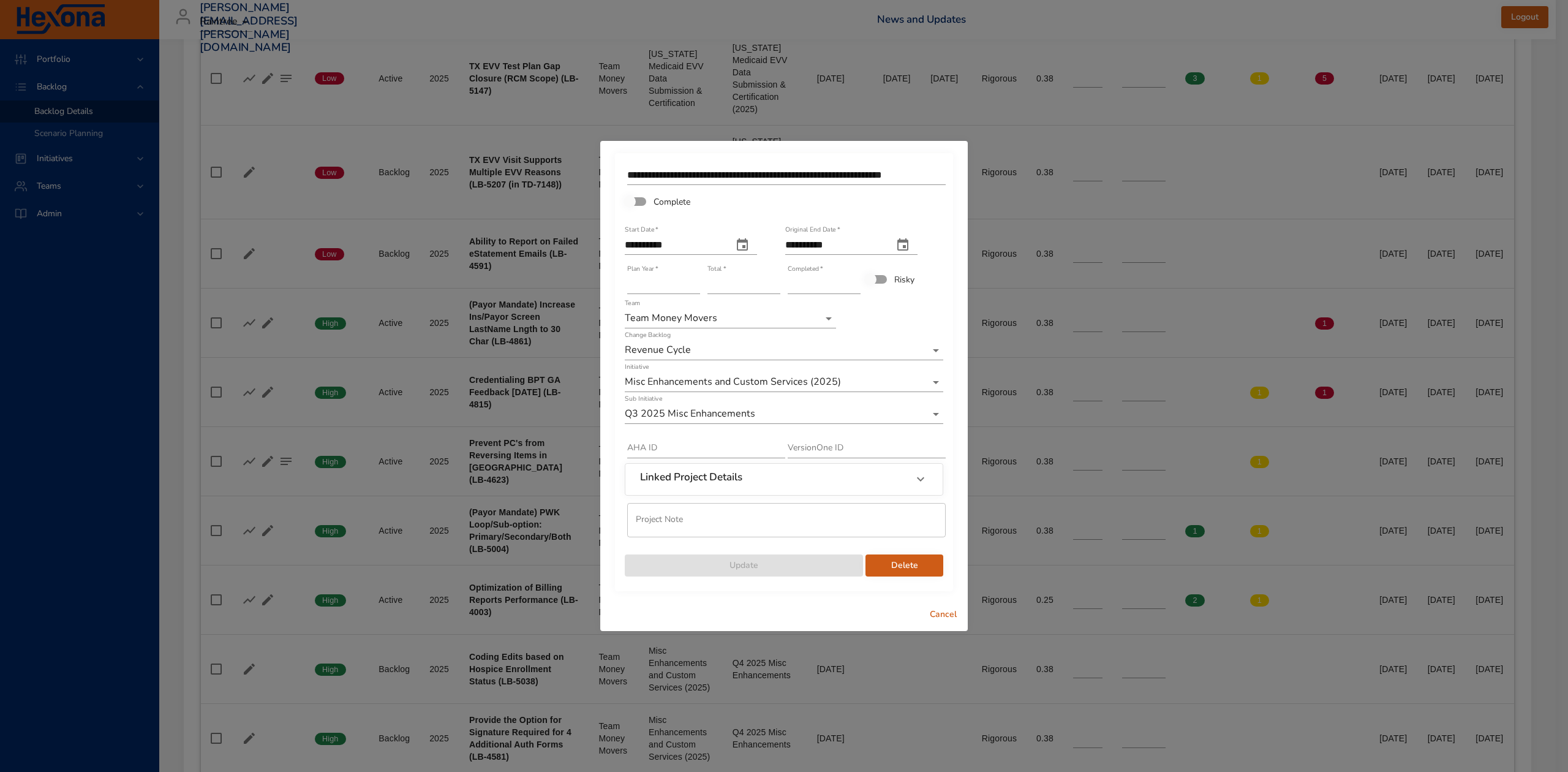
click at [930, 170] on input "**********" at bounding box center [787, 175] width 319 height 20
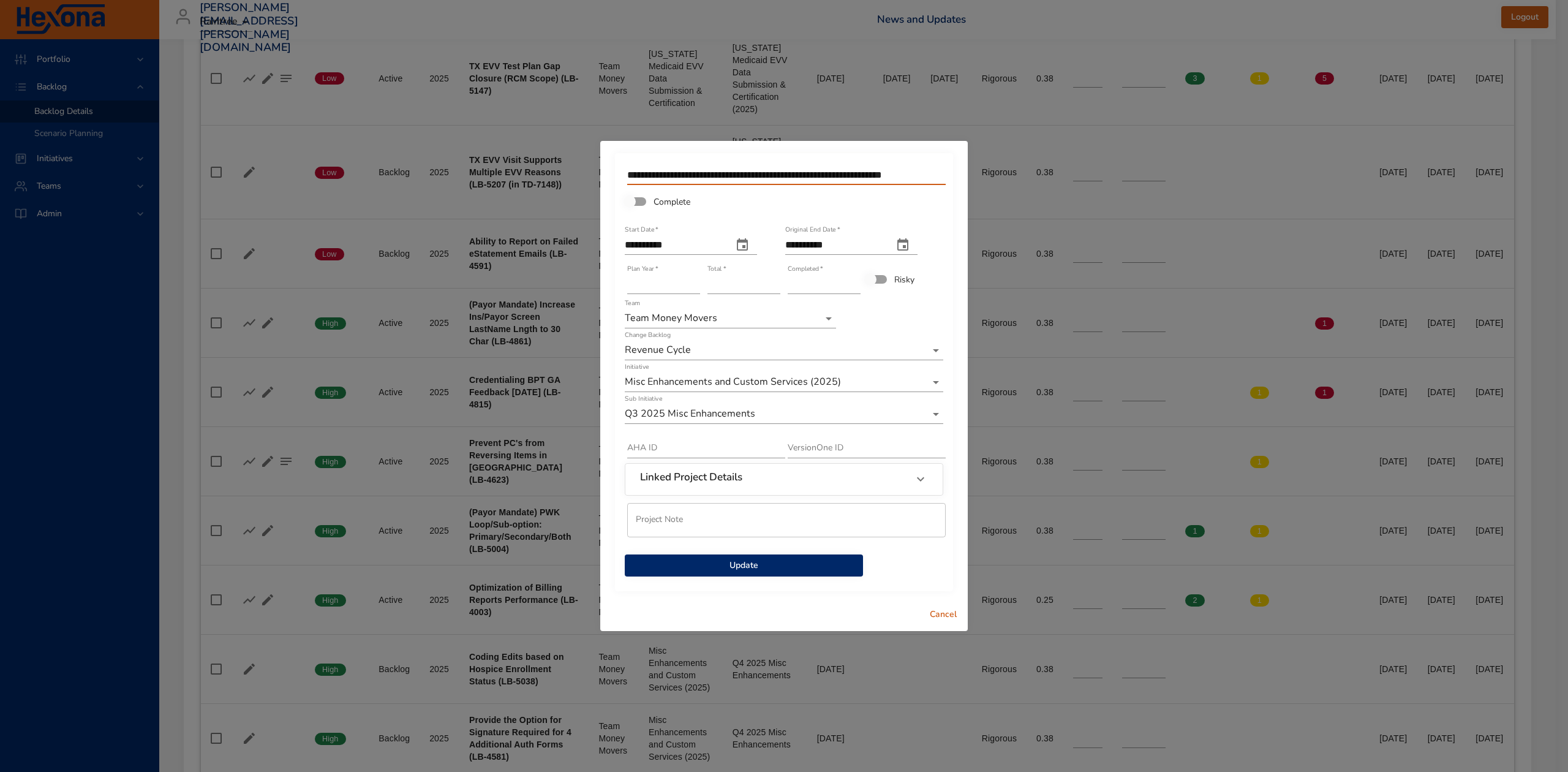
scroll to position [0, 15]
type input "**********"
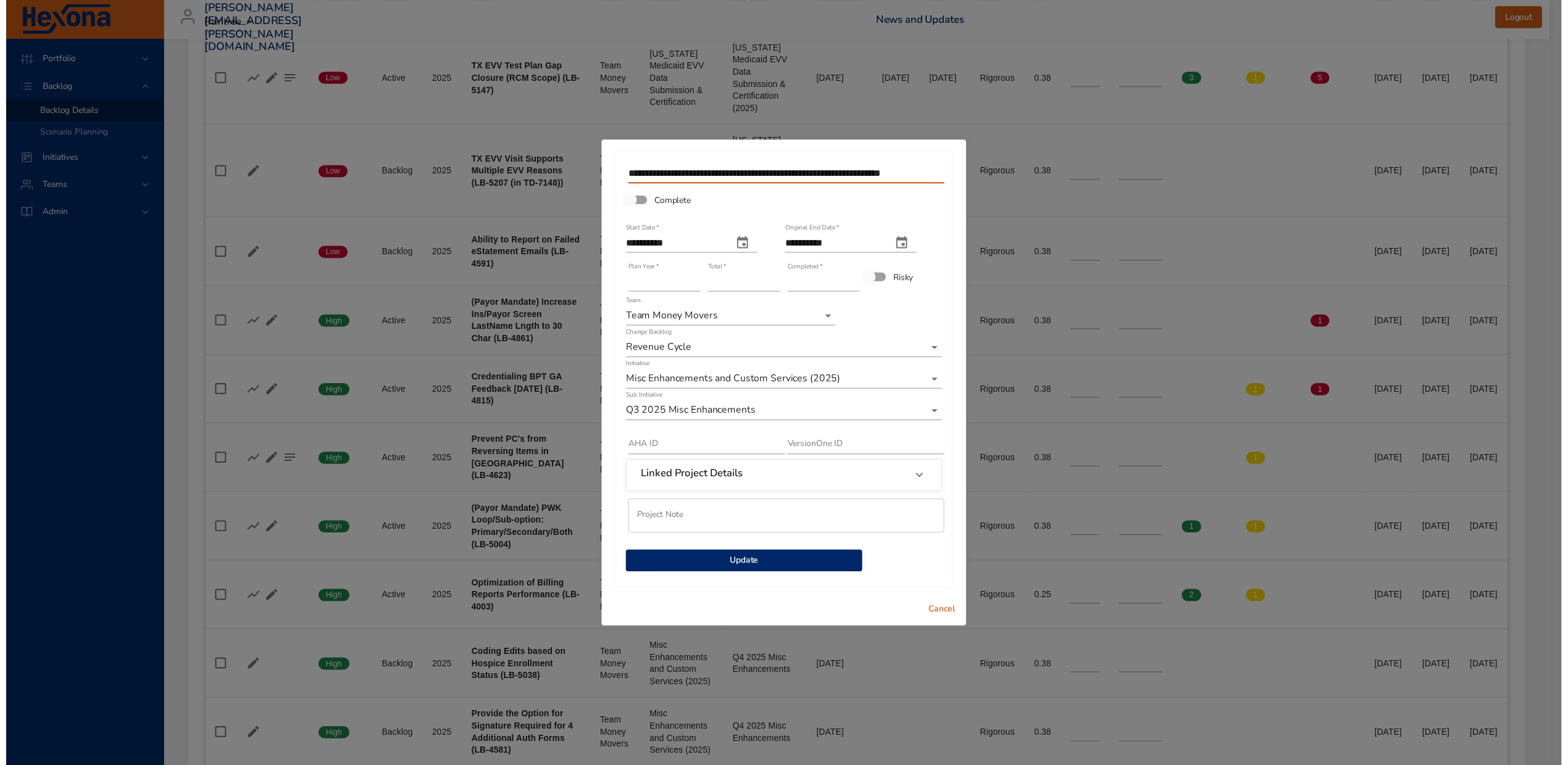
scroll to position [0, 0]
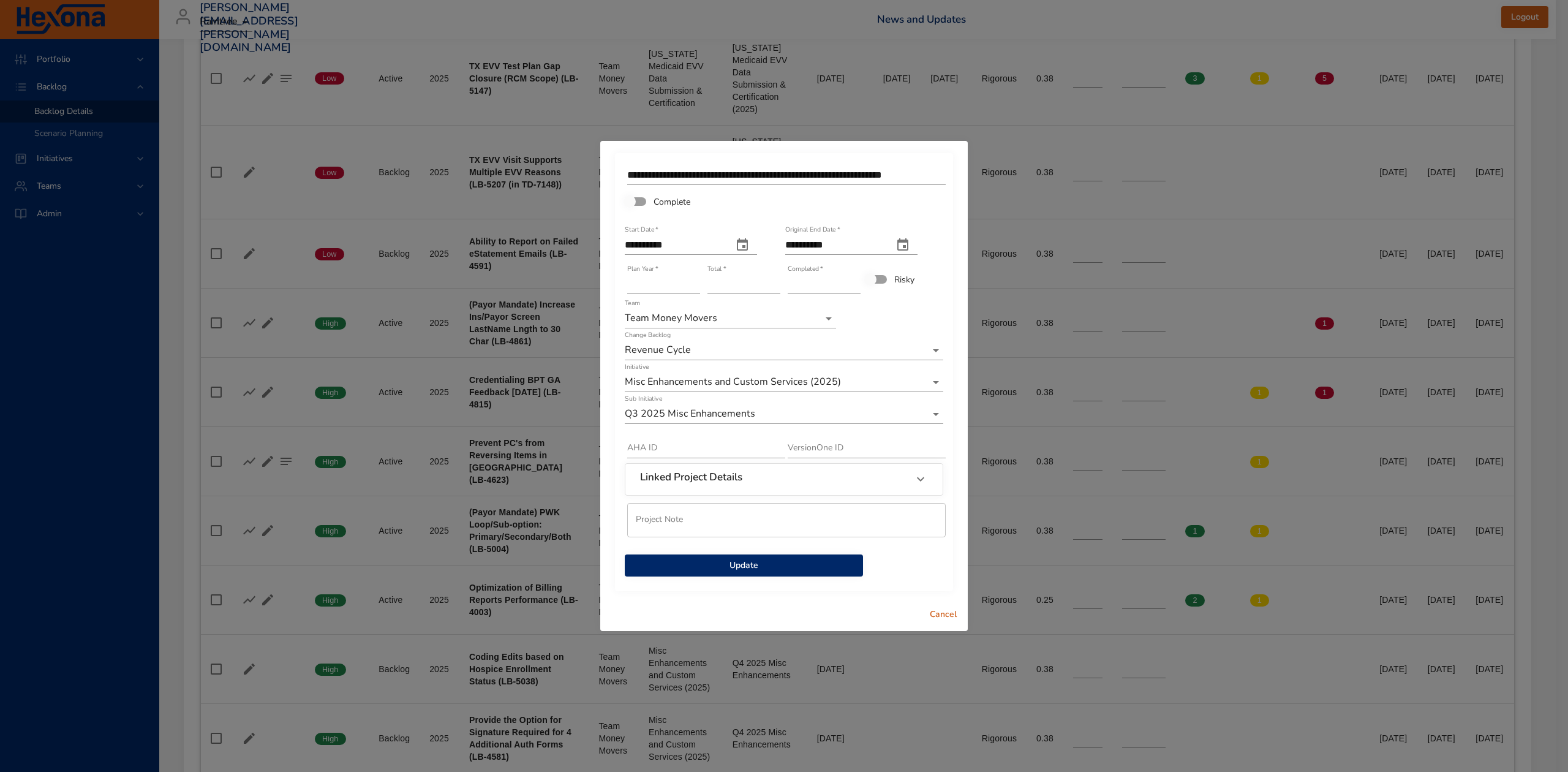
click at [782, 570] on span "Update" at bounding box center [744, 566] width 219 height 15
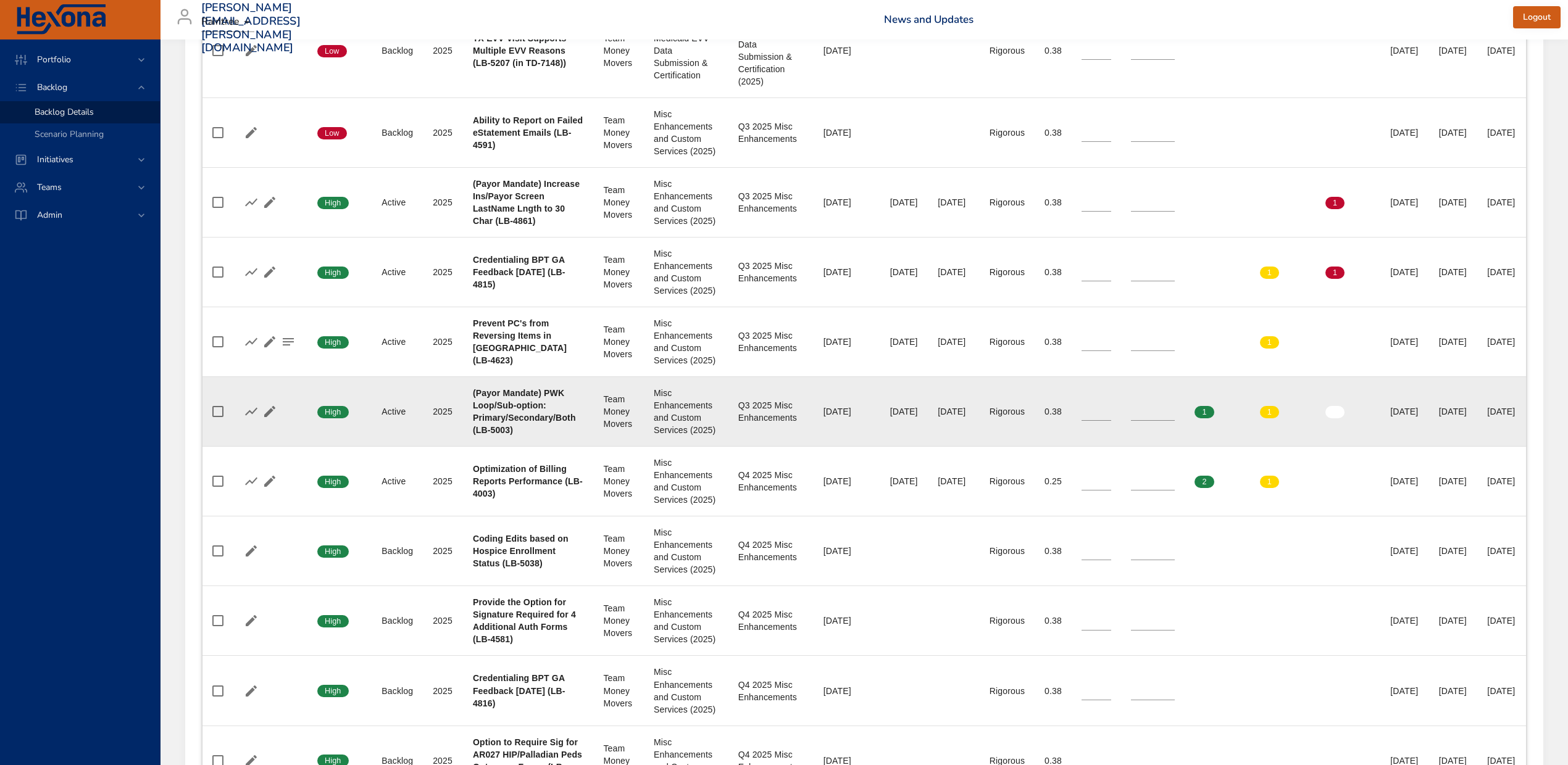
scroll to position [741, 0]
